Goal: Information Seeking & Learning: Learn about a topic

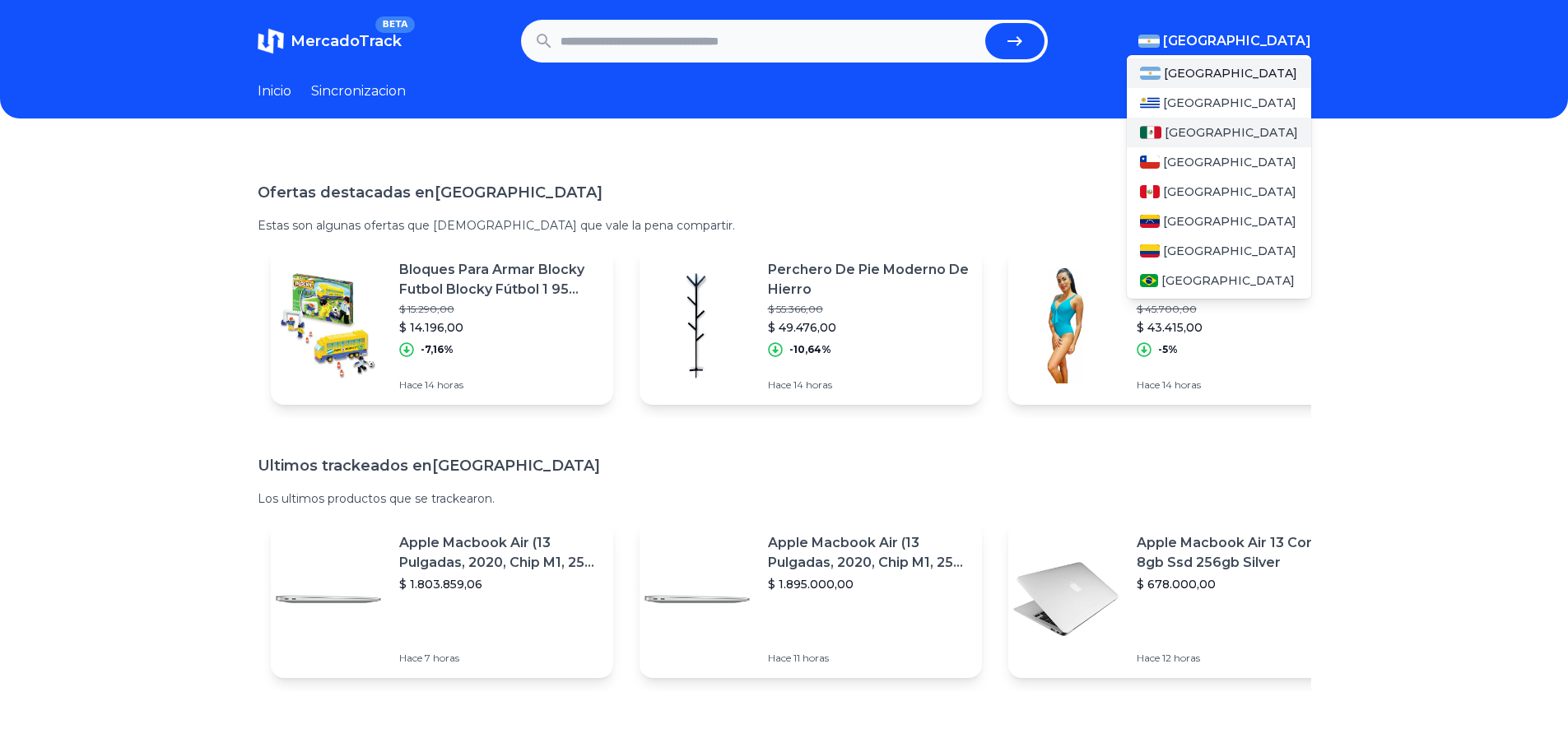
click at [1236, 128] on div "[GEOGRAPHIC_DATA]" at bounding box center [1219, 132] width 184 height 30
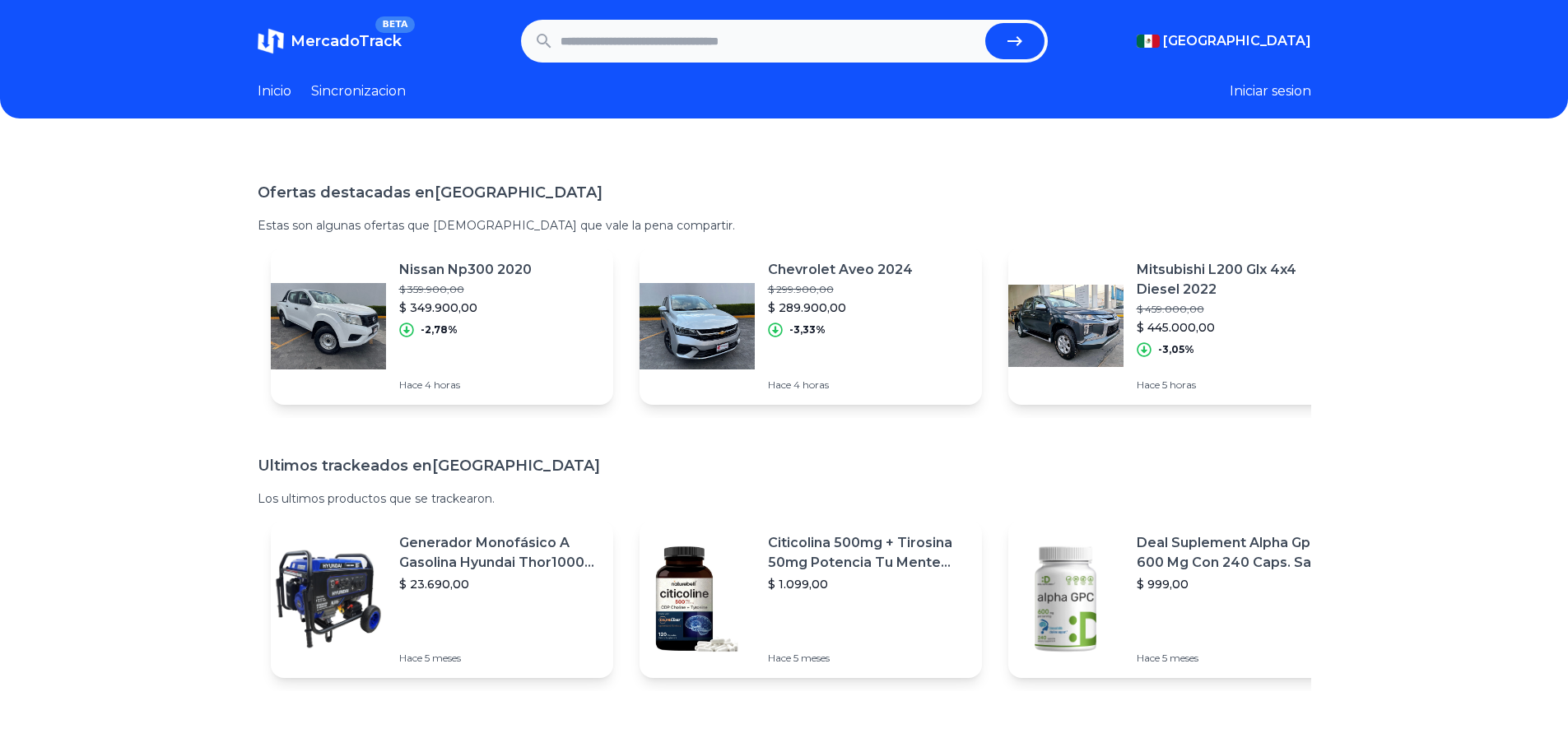
click at [689, 25] on input "text" at bounding box center [770, 41] width 418 height 36
click at [690, 48] on input "text" at bounding box center [770, 41] width 418 height 36
type input "********"
click at [985, 23] on button "submit" at bounding box center [1014, 41] width 59 height 36
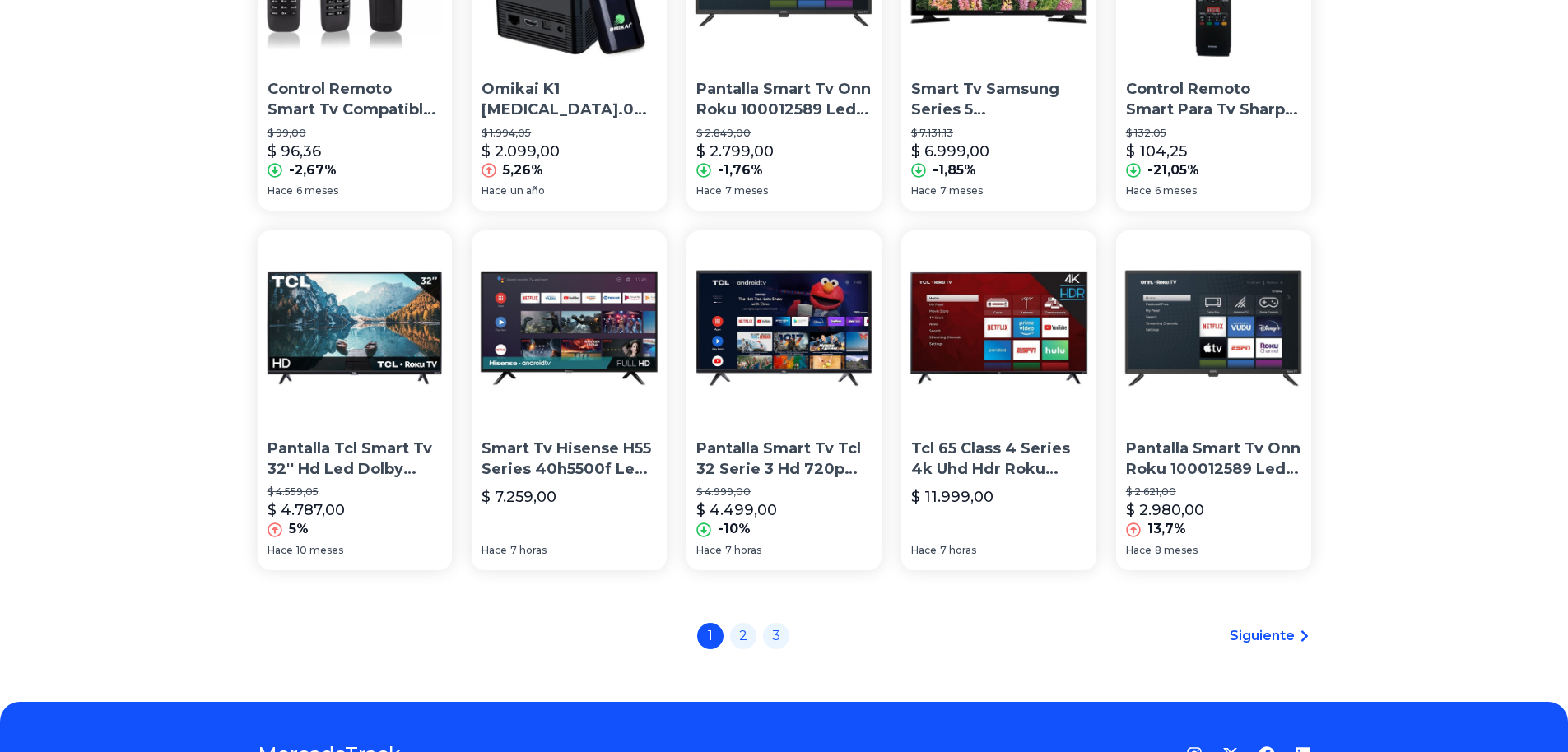
scroll to position [1115, 0]
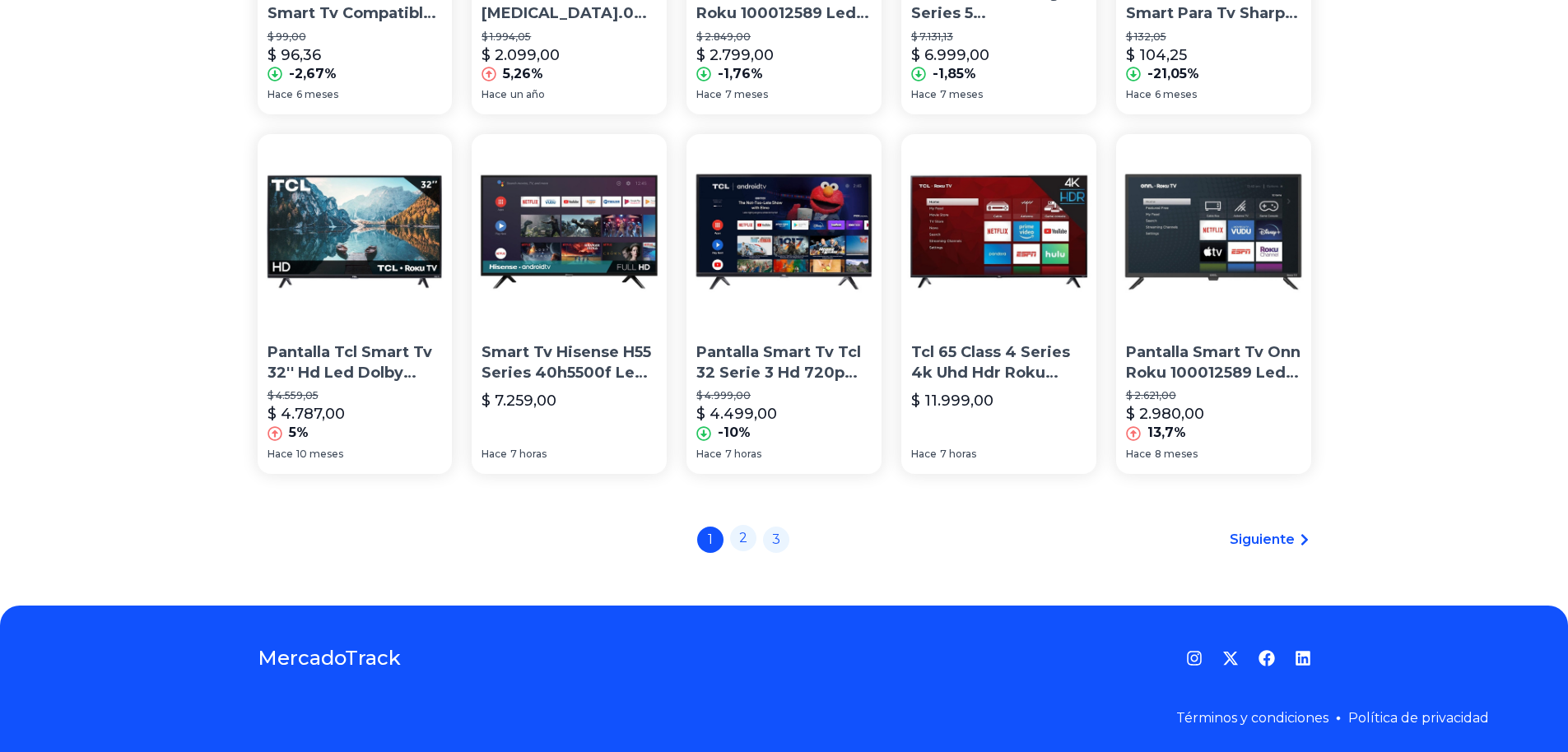
click at [752, 532] on link "2" at bounding box center [743, 539] width 26 height 26
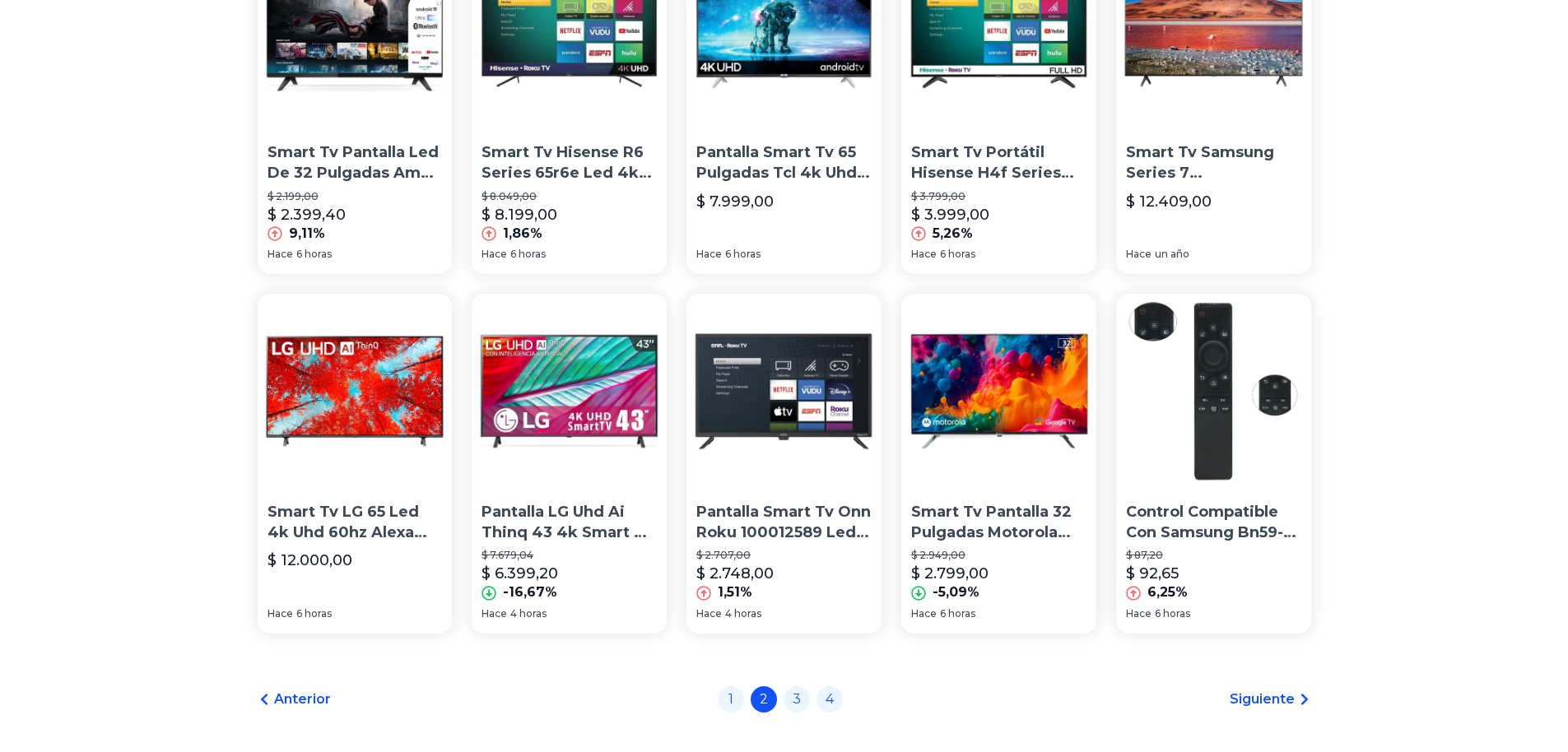
scroll to position [1115, 0]
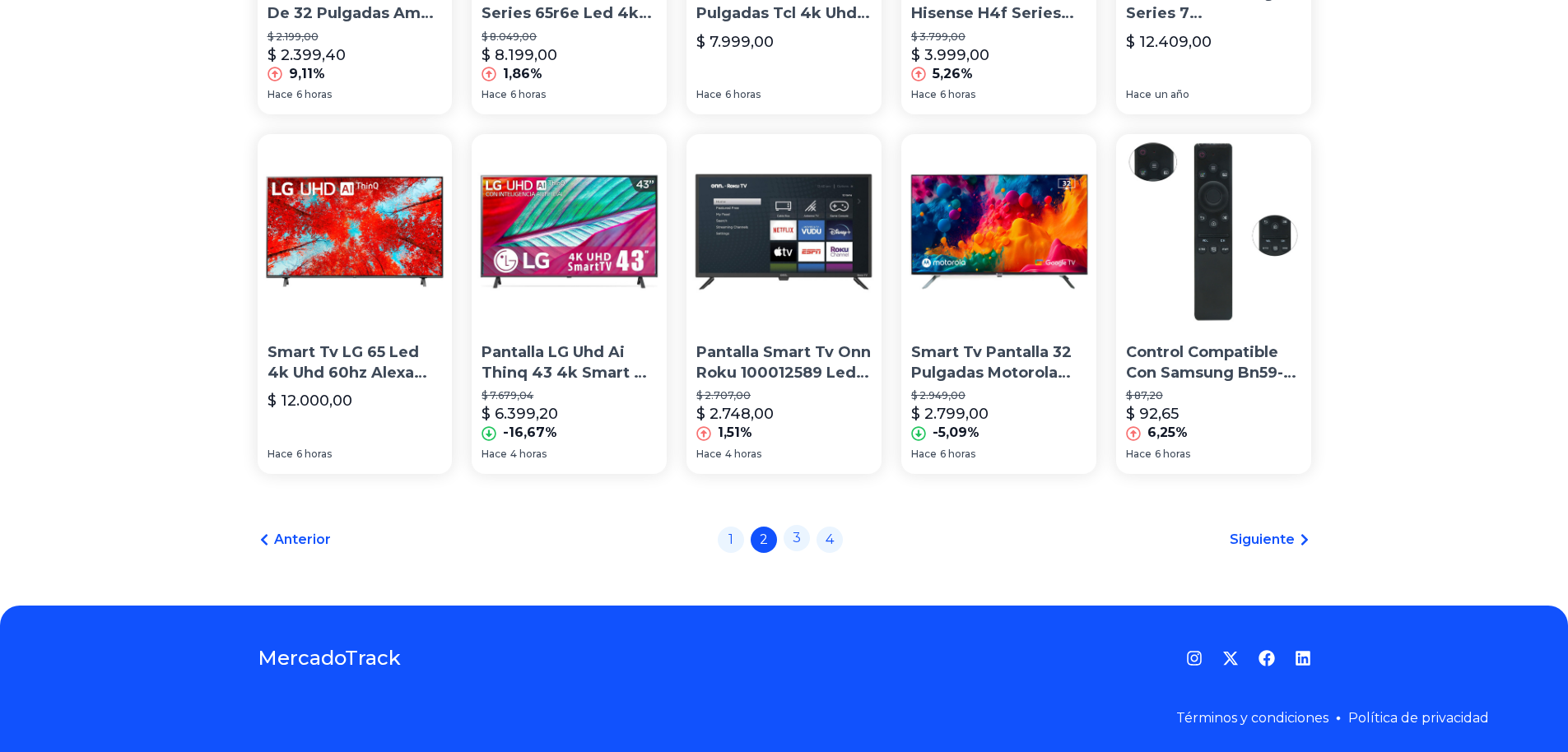
click at [804, 537] on link "3" at bounding box center [797, 539] width 26 height 26
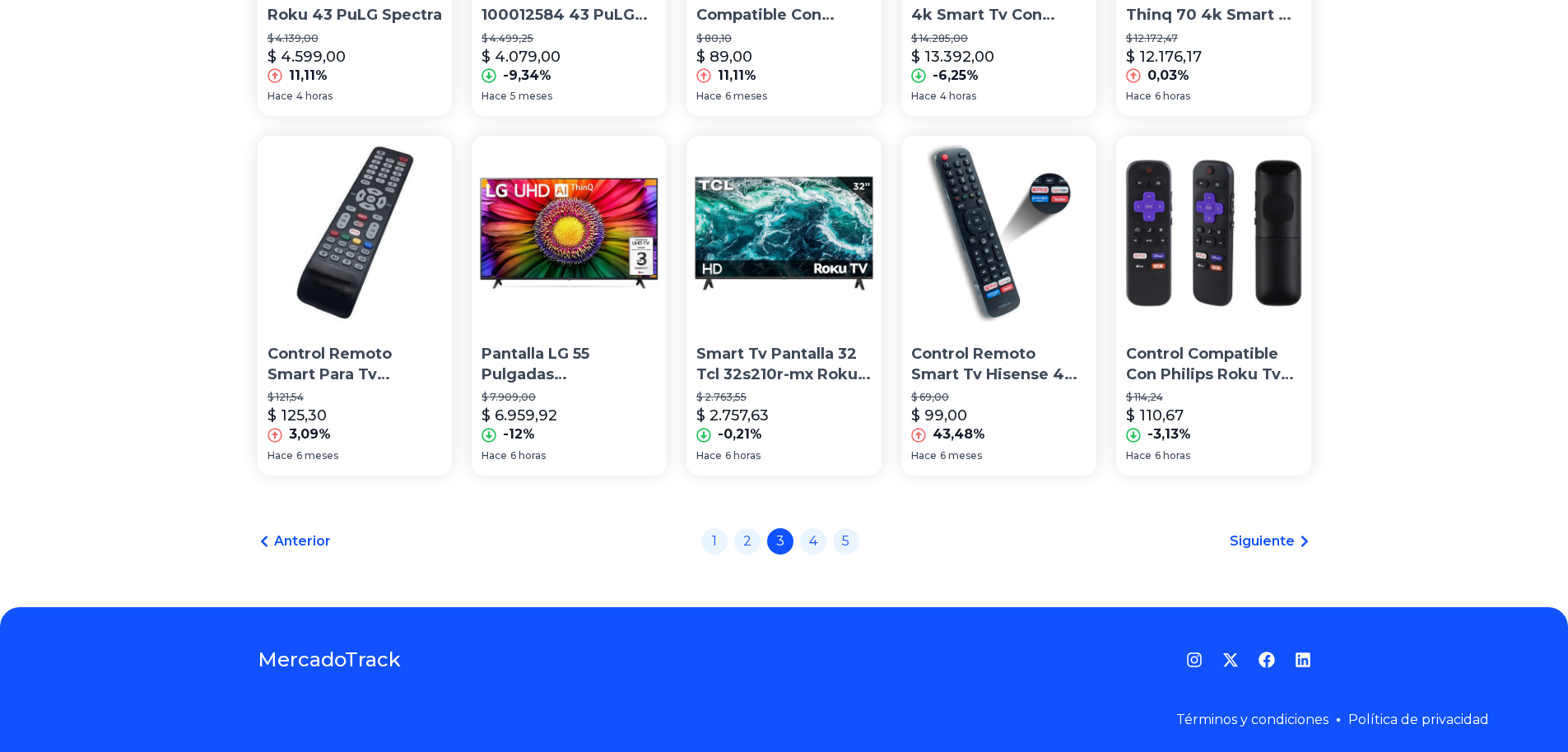
scroll to position [1115, 0]
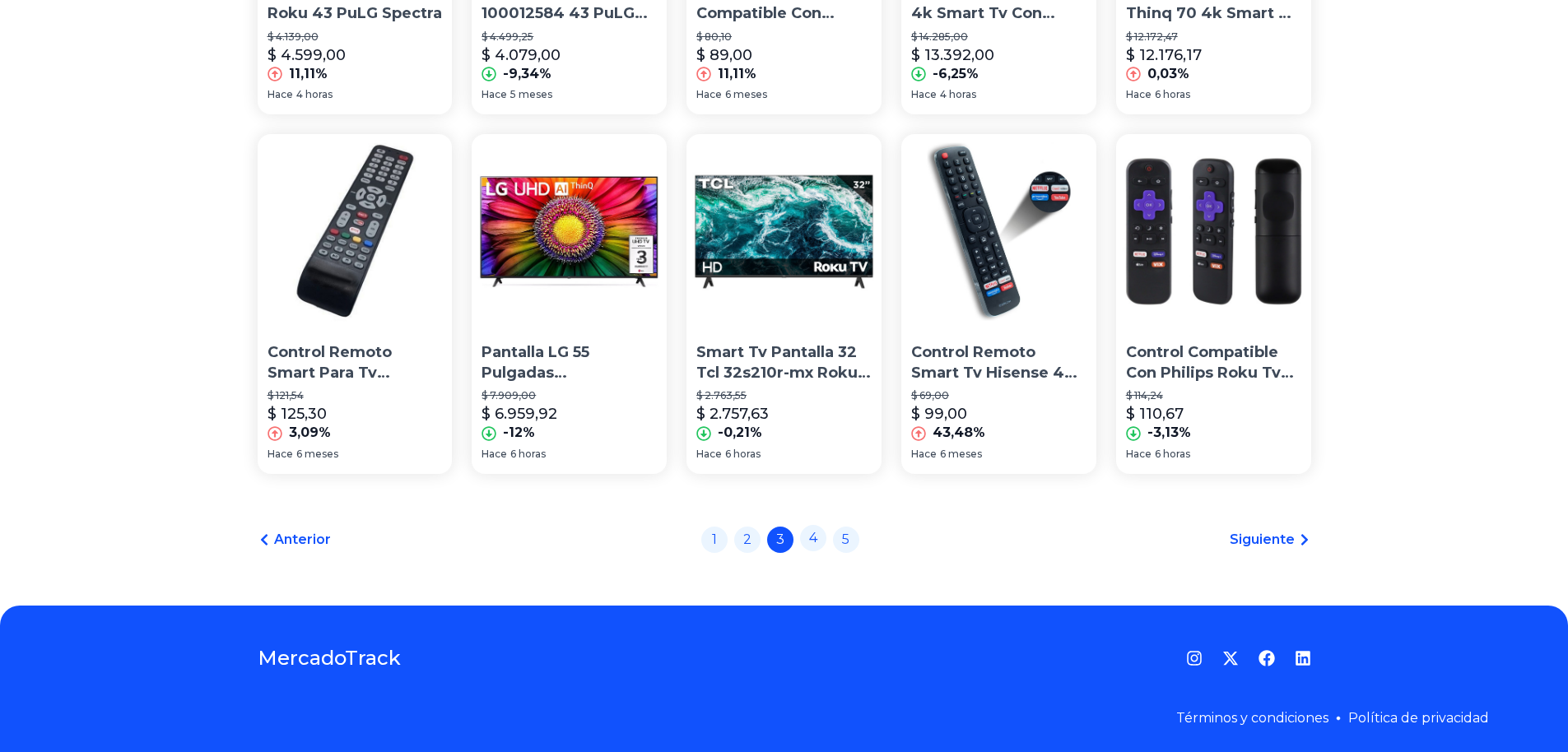
click at [825, 539] on link "4" at bounding box center [813, 539] width 26 height 26
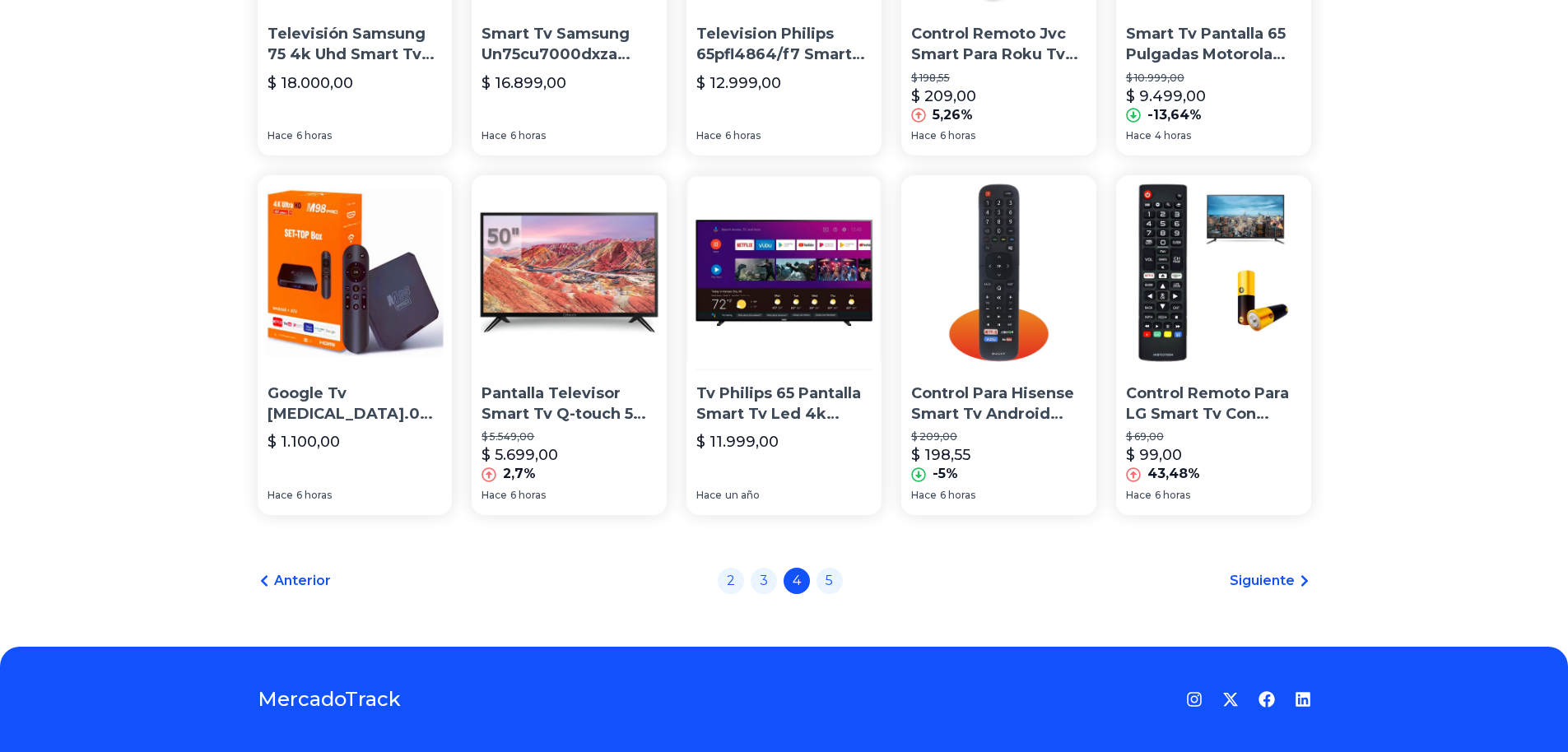
scroll to position [1115, 0]
